Goal: Browse casually

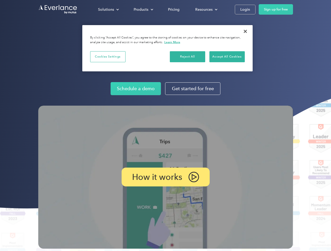
click at [165, 126] on img at bounding box center [165, 177] width 254 height 143
click at [108, 9] on div "Solutions" at bounding box center [106, 9] width 16 height 7
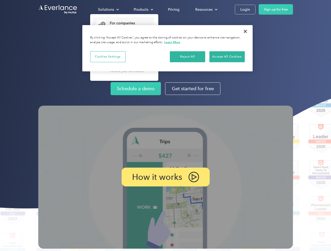
click at [143, 9] on div "Products" at bounding box center [141, 9] width 15 height 7
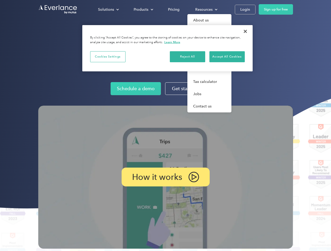
click at [205, 9] on div "Resources" at bounding box center [203, 9] width 17 height 7
click at [165, 177] on p "How it works" at bounding box center [157, 177] width 50 height 6
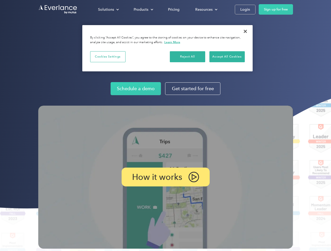
click at [108, 57] on button "Cookies Settings" at bounding box center [107, 56] width 35 height 11
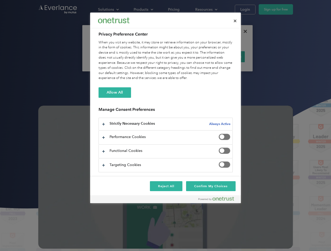
click at [187, 57] on div "When you visit any website, it may store or retrieve information on your browse…" at bounding box center [165, 60] width 134 height 41
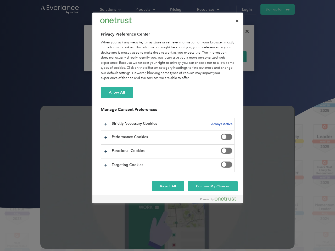
click at [227, 57] on div "When you visit any website, it may store or retrieve information on your browse…" at bounding box center [168, 60] width 134 height 41
click at [245, 31] on div at bounding box center [167, 125] width 335 height 251
